Goal: Task Accomplishment & Management: Manage account settings

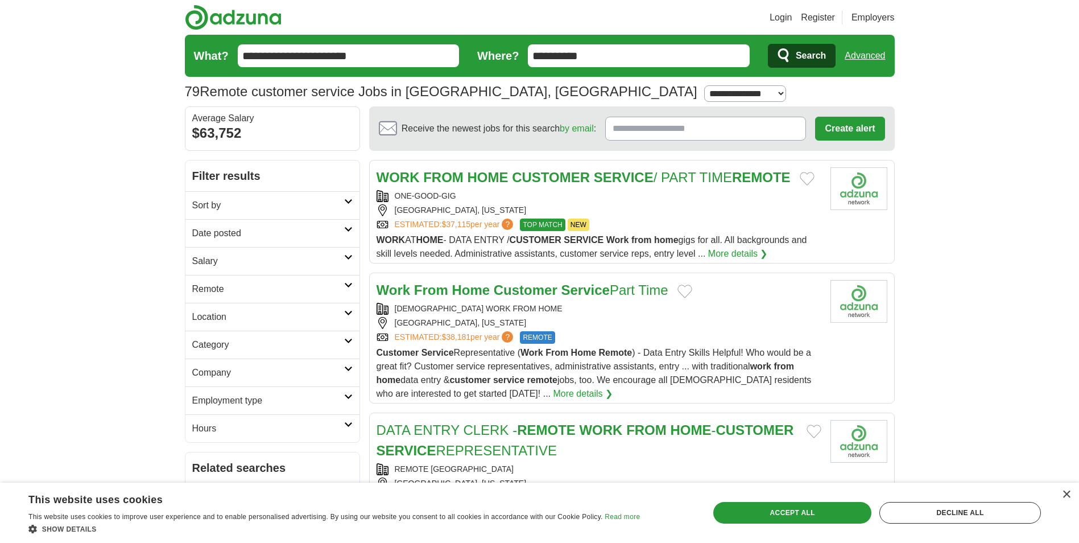
click at [542, 298] on strong "Customer" at bounding box center [526, 289] width 64 height 15
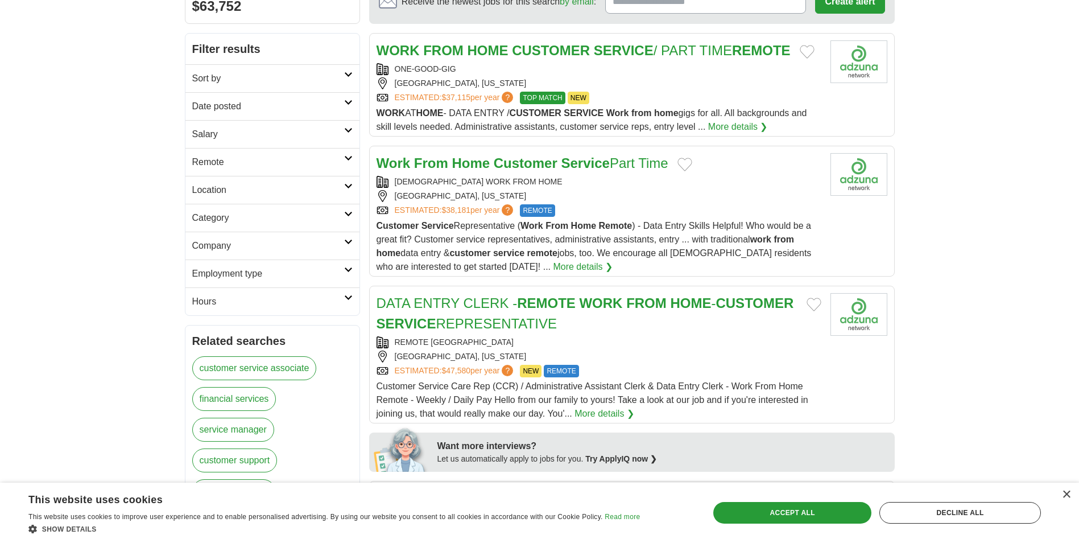
scroll to position [171, 0]
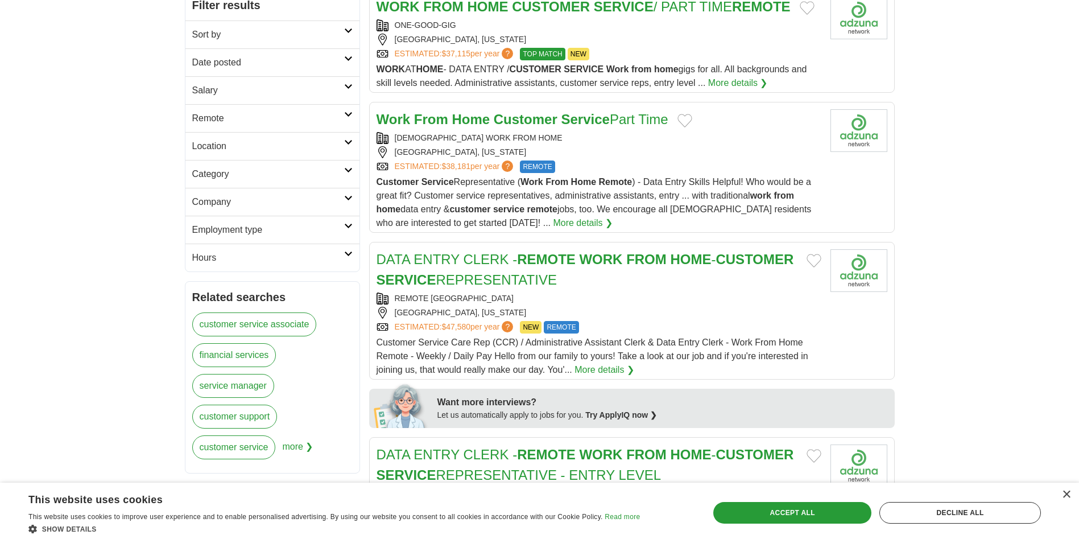
click at [614, 267] on strong "WORK" at bounding box center [600, 258] width 43 height 15
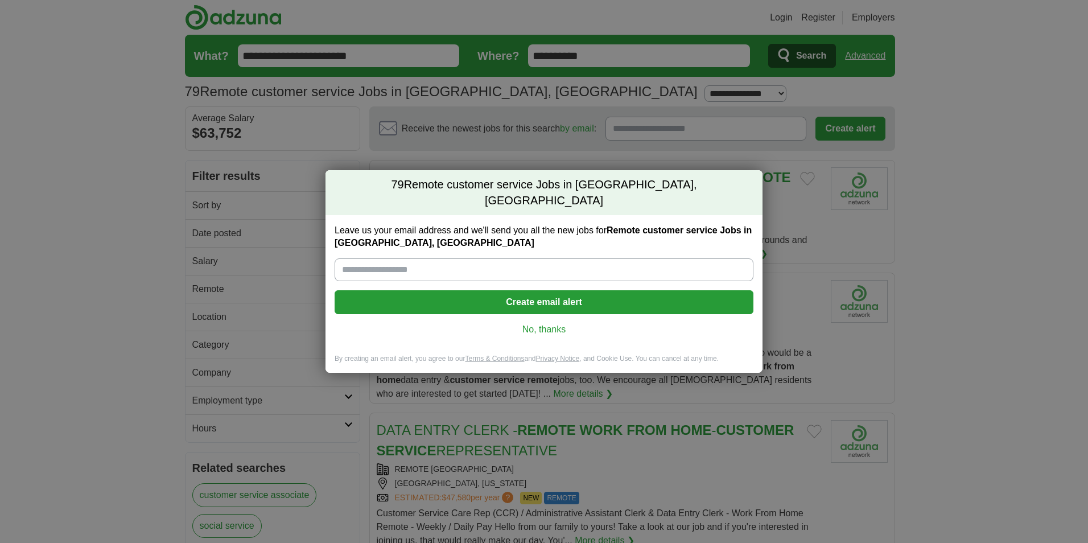
click at [455, 267] on input "Leave us your email address and we'll send you all the new jobs for Remote cust…" at bounding box center [544, 269] width 419 height 23
type input "**********"
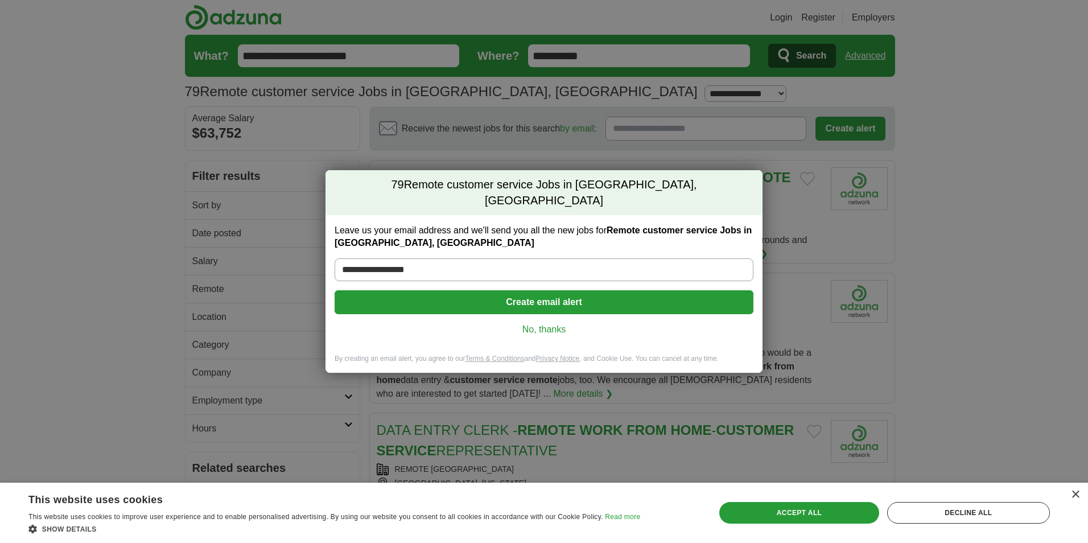
click at [471, 302] on button "Create email alert" at bounding box center [544, 302] width 419 height 24
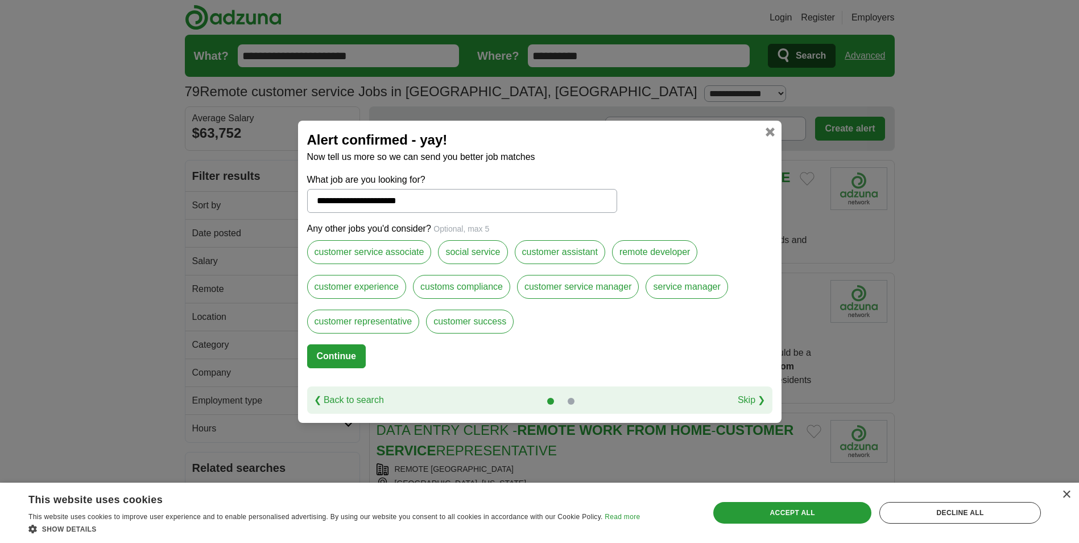
click at [771, 131] on link at bounding box center [770, 131] width 9 height 9
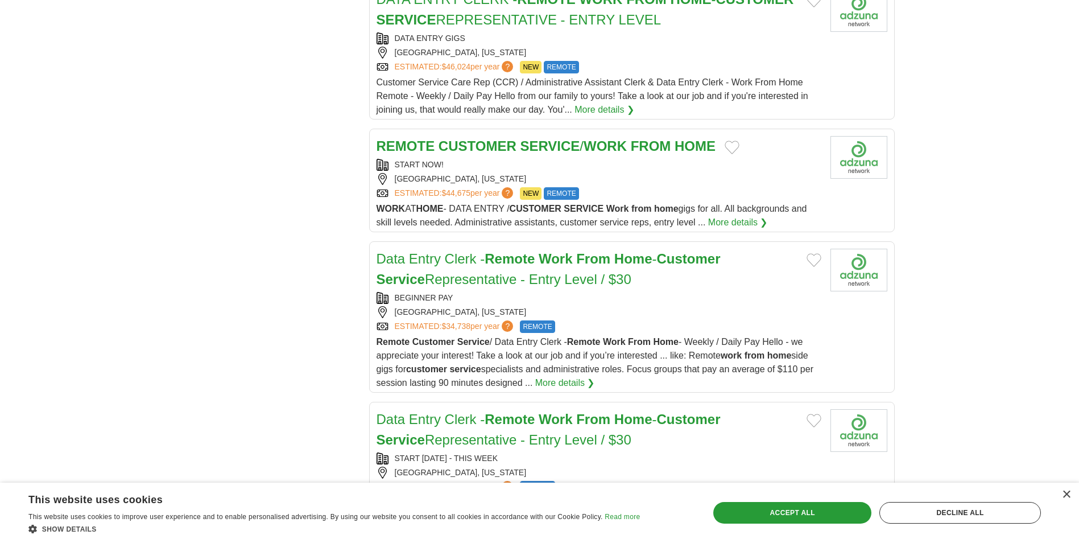
scroll to position [1138, 0]
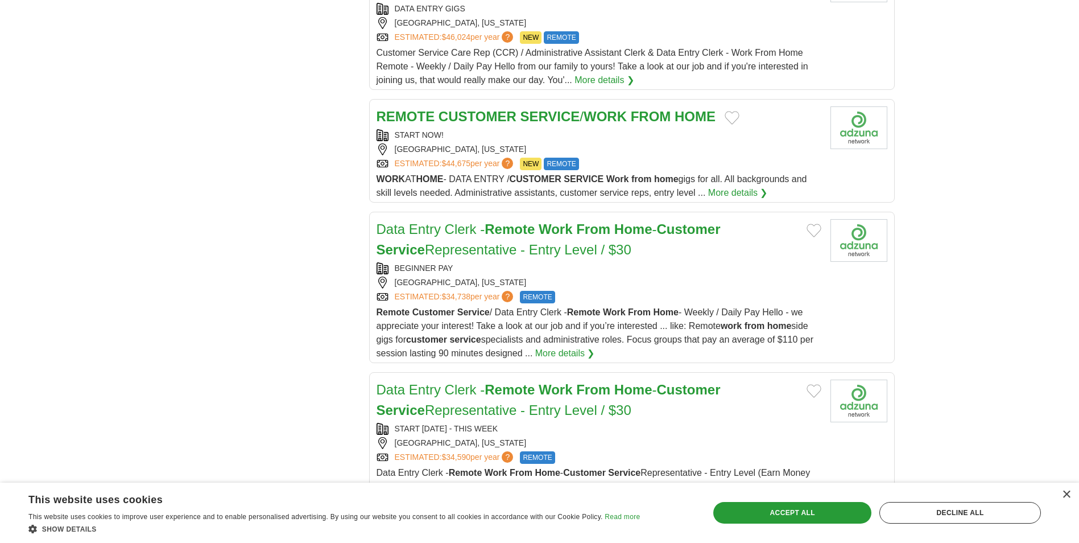
click at [607, 124] on strong "WORK" at bounding box center [605, 116] width 43 height 15
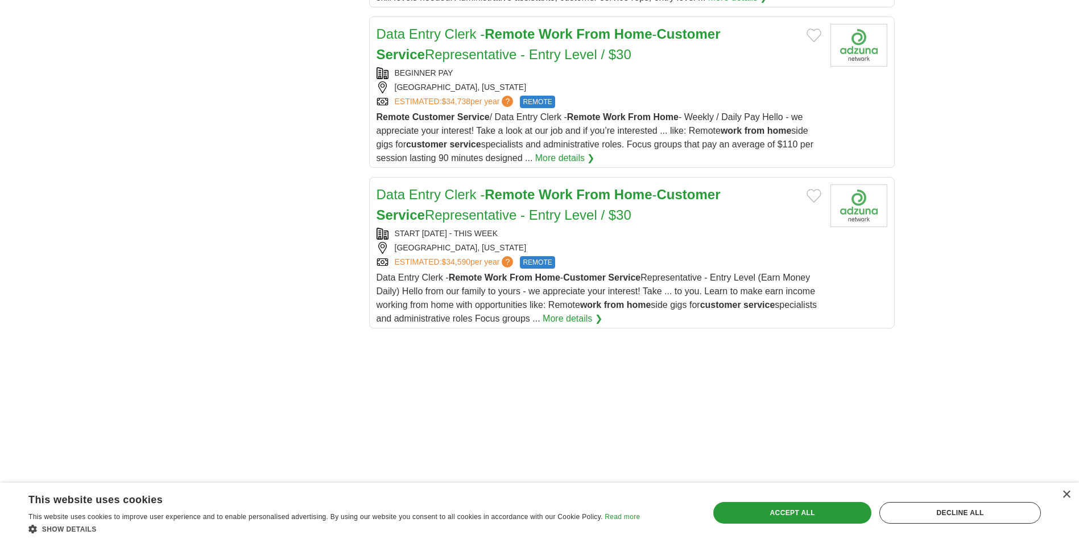
scroll to position [1422, 0]
